Goal: Check status: Check status

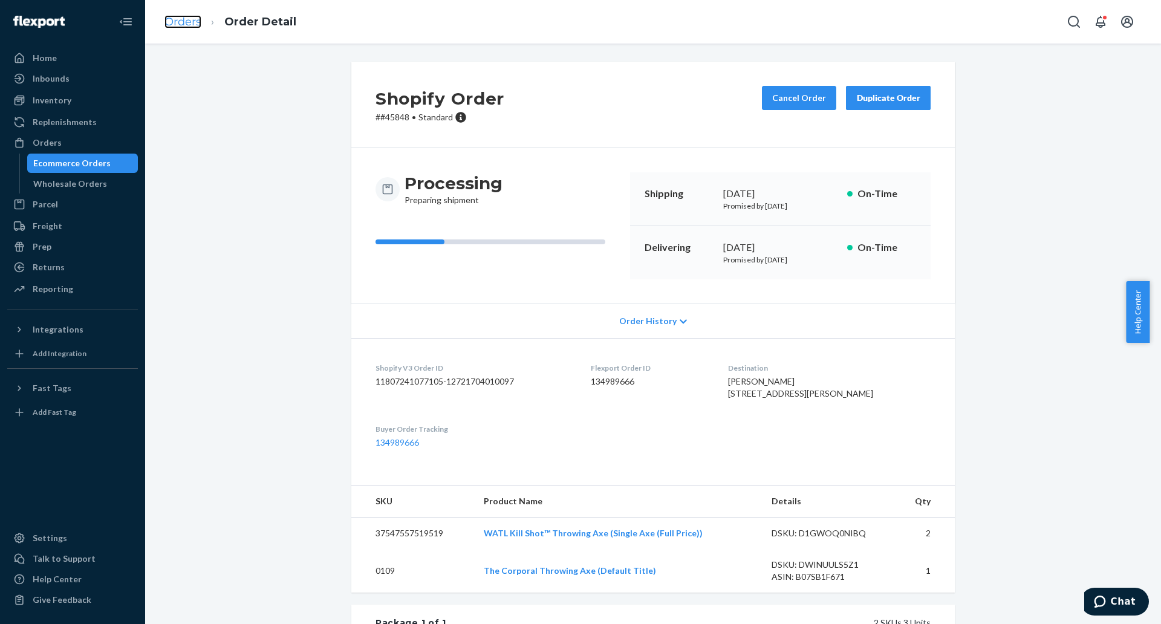
click at [180, 21] on link "Orders" at bounding box center [182, 21] width 37 height 13
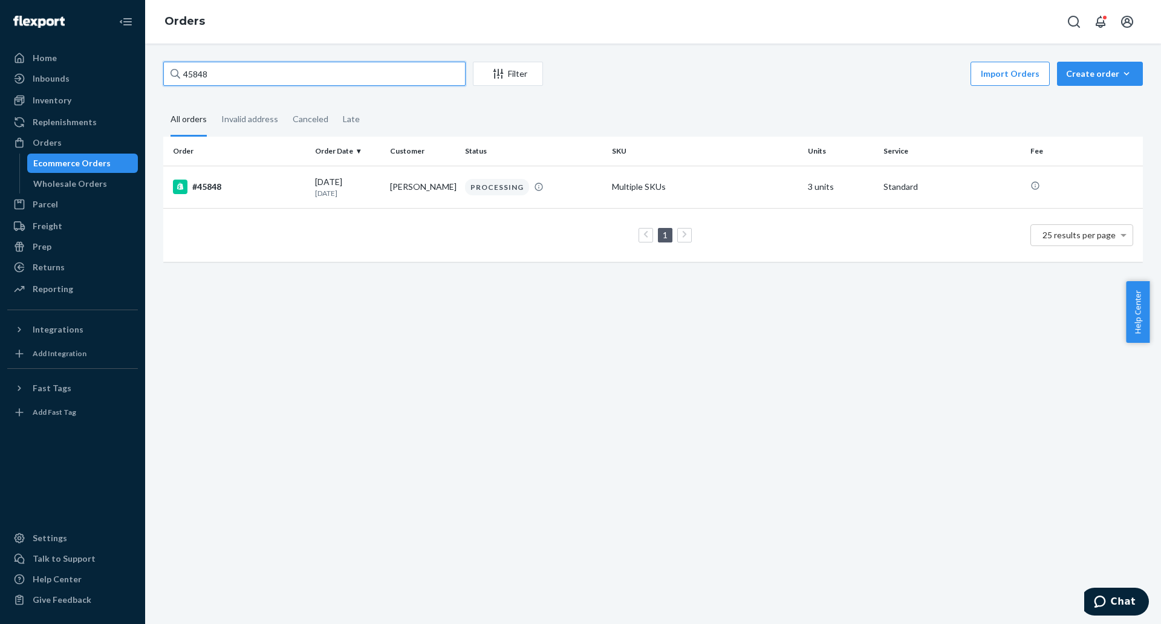
click at [311, 81] on input "45848" at bounding box center [314, 74] width 302 height 24
paste input "798"
type input "45798"
click at [213, 180] on div "#45798" at bounding box center [239, 187] width 132 height 15
